Goal: Find specific page/section: Find specific page/section

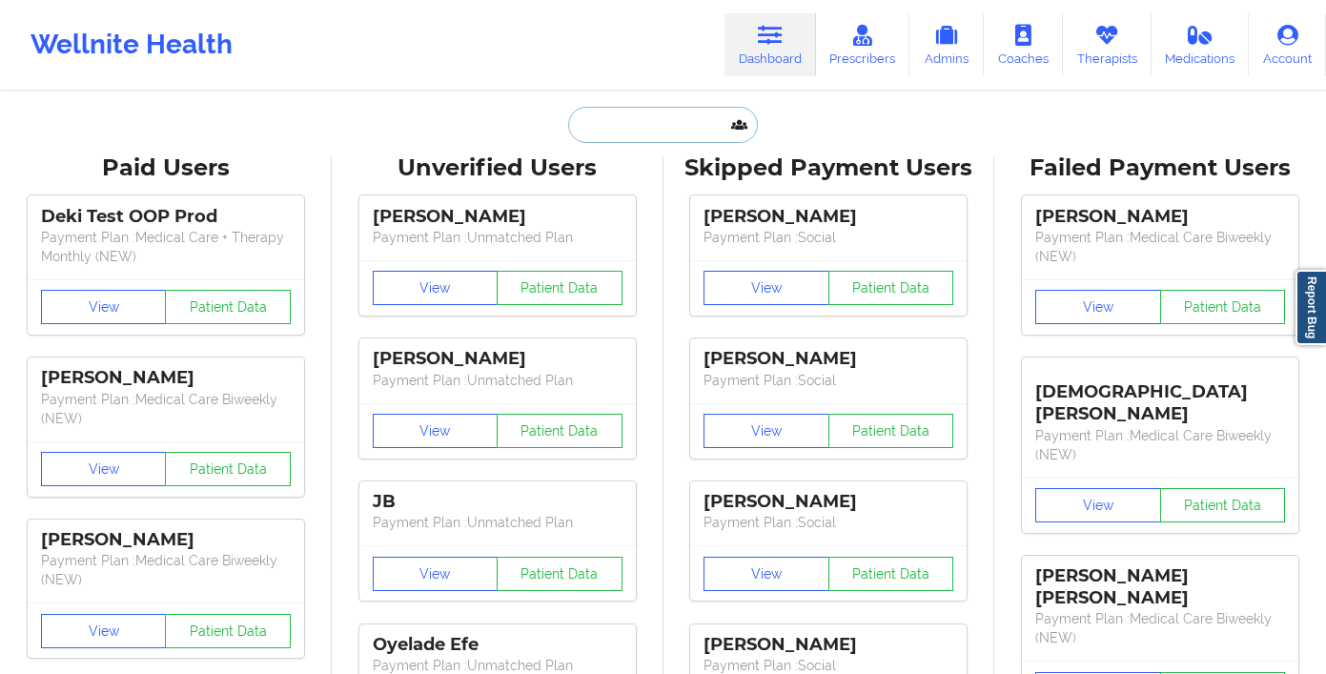
click at [615, 120] on input "text" at bounding box center [662, 125] width 189 height 36
paste input "[PERSON_NAME]"
type input "[PERSON_NAME]"
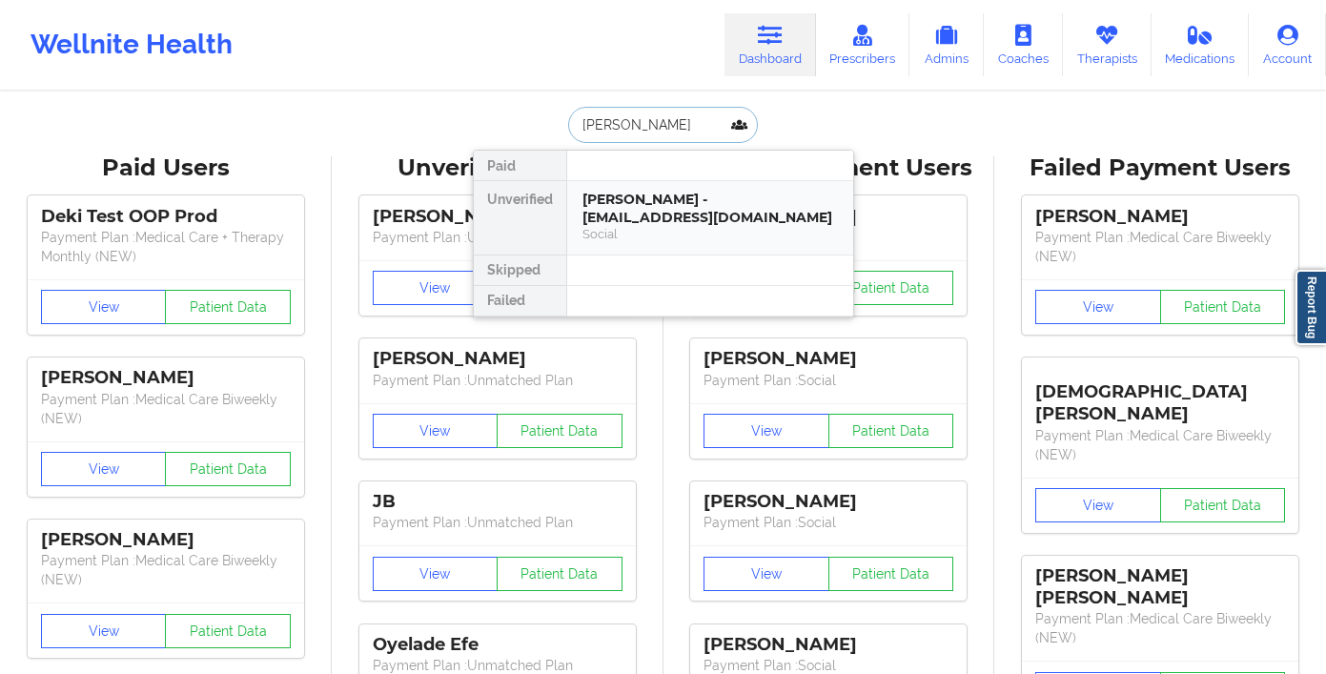
click at [635, 223] on div "[PERSON_NAME] - [EMAIL_ADDRESS][DOMAIN_NAME]" at bounding box center [711, 208] width 256 height 35
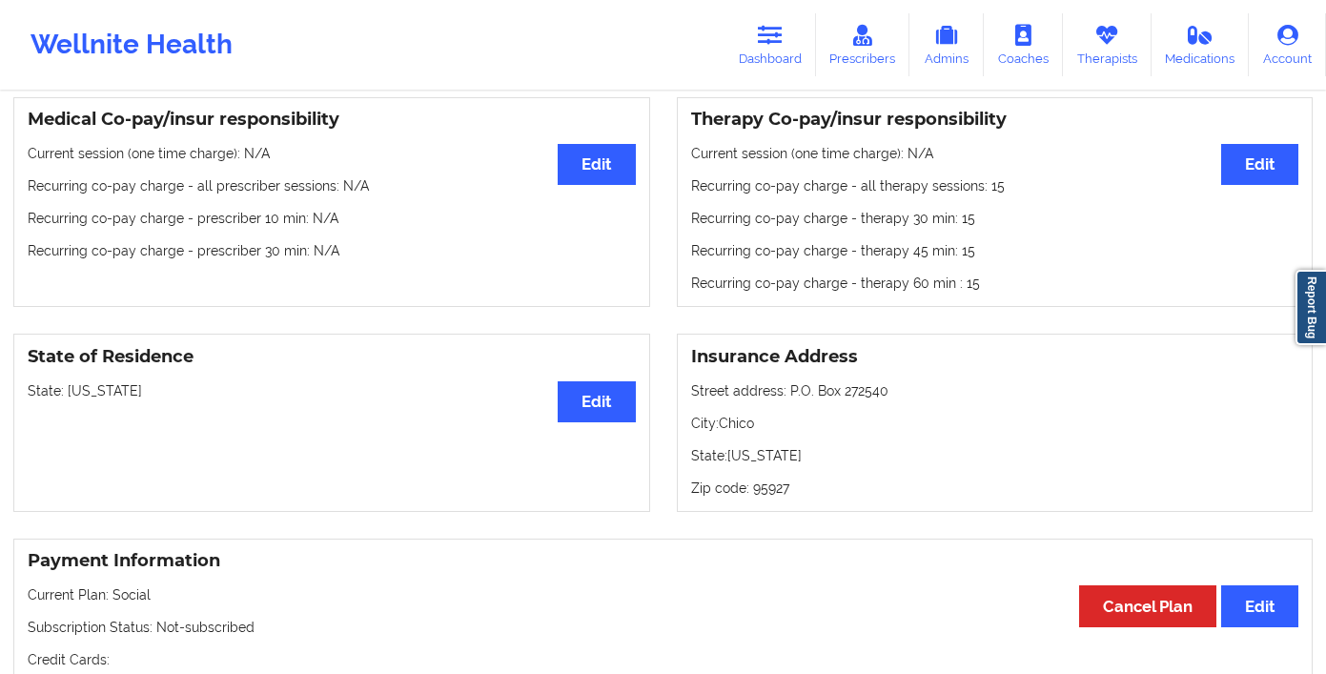
scroll to position [159, 0]
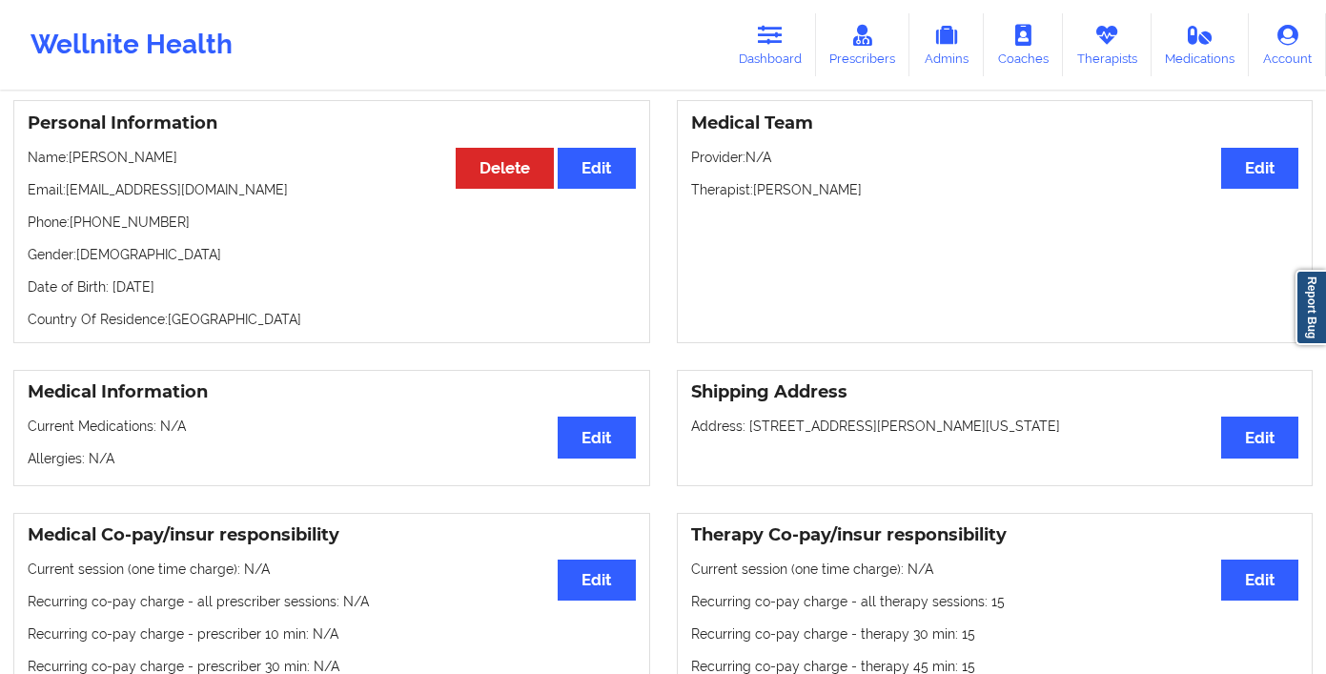
drag, startPoint x: 190, startPoint y: 158, endPoint x: 74, endPoint y: 161, distance: 115.4
click at [74, 161] on p "Name: [PERSON_NAME]" at bounding box center [332, 157] width 608 height 19
copy p "[PERSON_NAME]"
click at [776, 41] on icon at bounding box center [770, 35] width 25 height 21
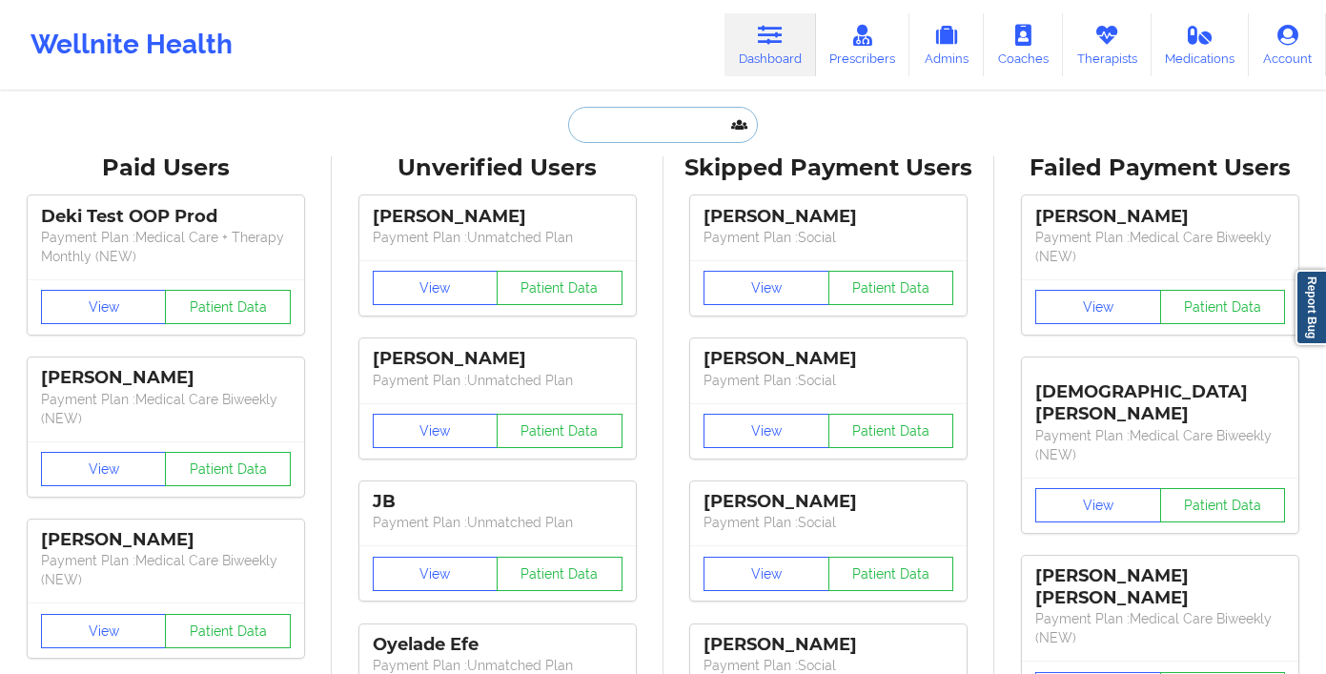
click at [608, 120] on input "text" at bounding box center [662, 125] width 189 height 36
paste input "[PERSON_NAME]"
type input "[PERSON_NAME]"
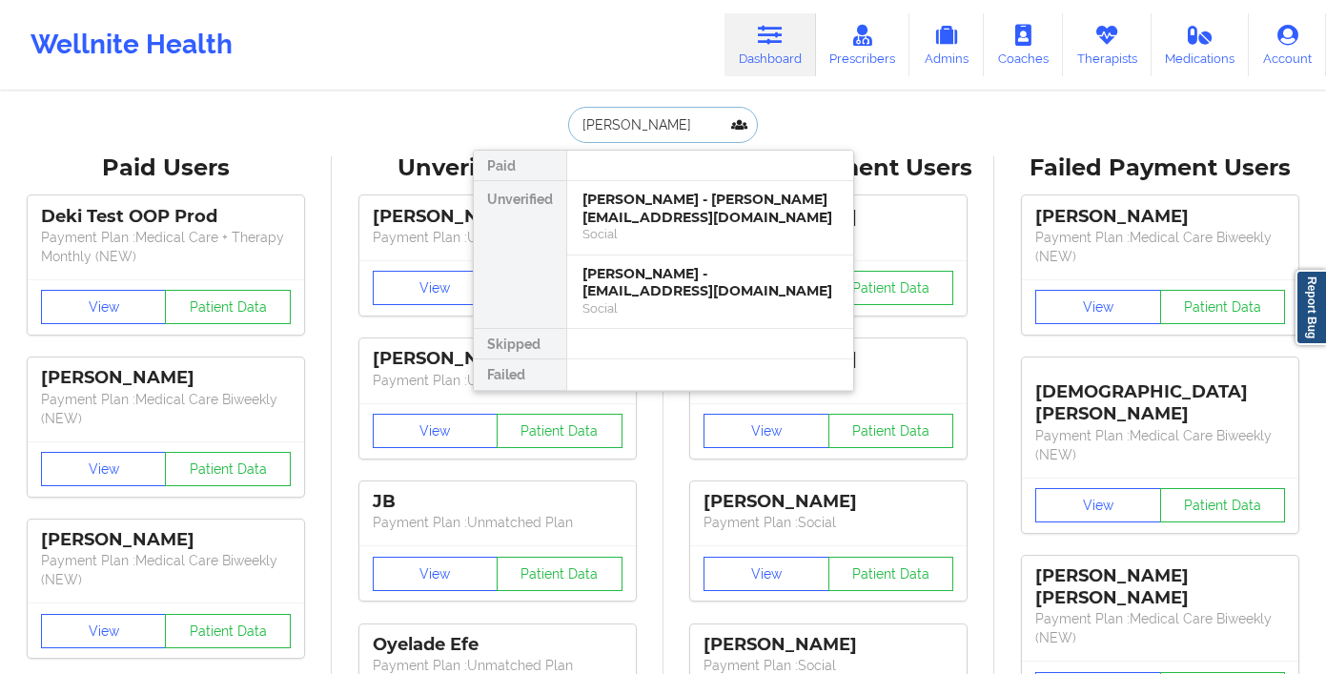
click at [622, 225] on div "[PERSON_NAME] - [PERSON_NAME][EMAIL_ADDRESS][DOMAIN_NAME]" at bounding box center [711, 208] width 256 height 35
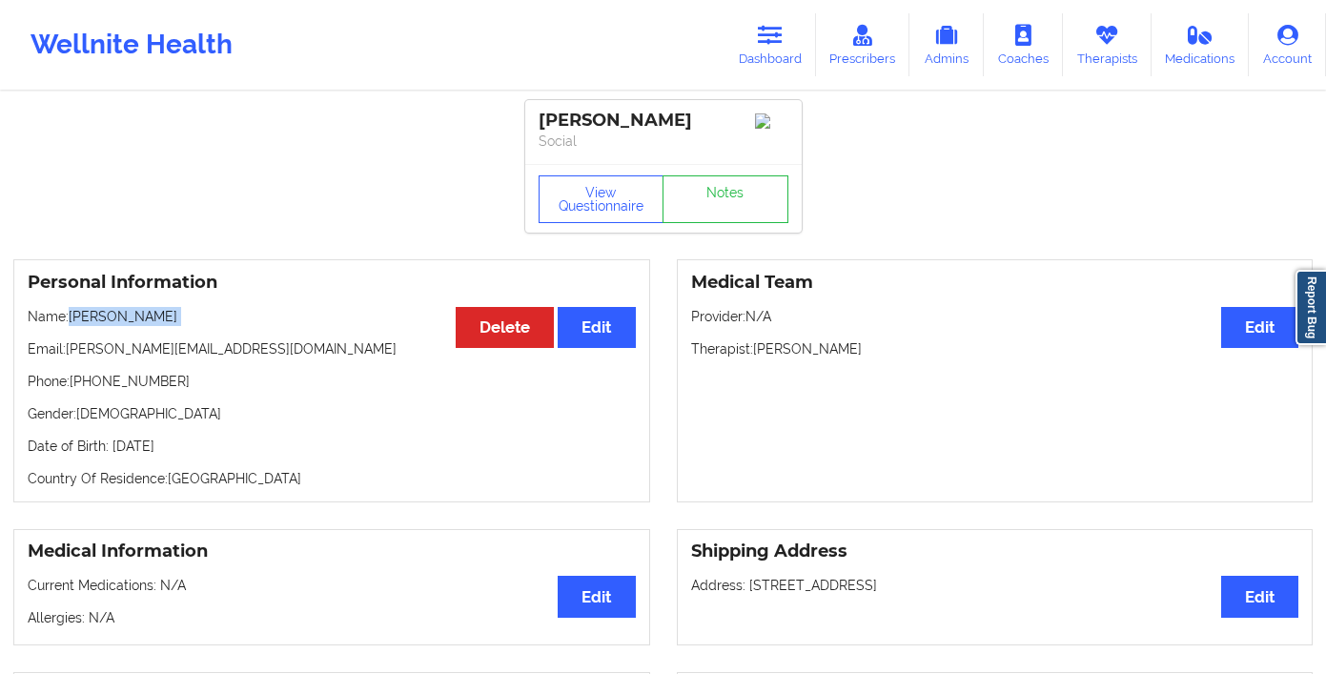
drag, startPoint x: 180, startPoint y: 327, endPoint x: 72, endPoint y: 328, distance: 107.8
click at [72, 328] on div "Personal Information Edit Delete Name: [PERSON_NAME] Email: [PERSON_NAME][EMAIL…" at bounding box center [331, 380] width 637 height 243
